Goal: Contribute content: Contribute content

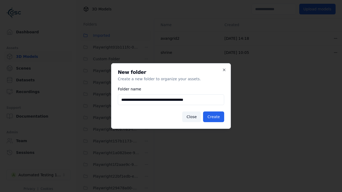
scroll to position [329, 0]
type input "**********"
click at [214, 117] on button "Create" at bounding box center [213, 117] width 21 height 11
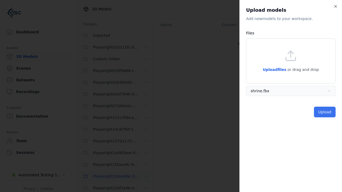
click at [325, 112] on button "Upload" at bounding box center [325, 112] width 22 height 11
